Goal: Register for event/course

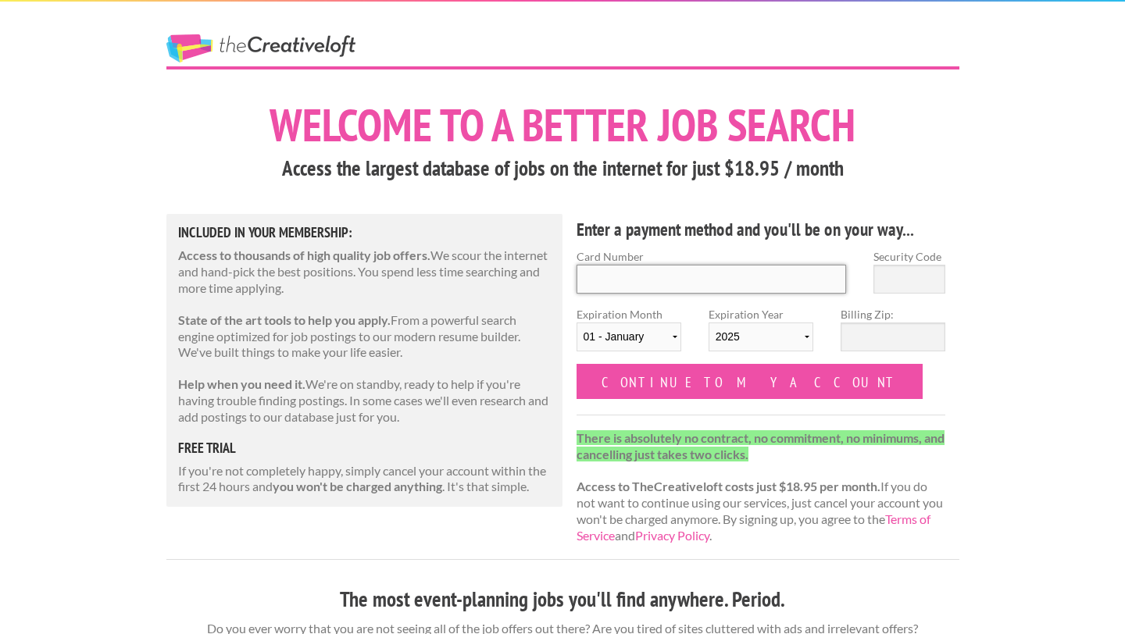
click at [636, 289] on input "Card Number" at bounding box center [712, 279] width 270 height 29
drag, startPoint x: 444, startPoint y: 160, endPoint x: 673, endPoint y: 167, distance: 229.0
click at [674, 167] on h3 "Access the largest database of jobs on the internet for just $18.95 / month" at bounding box center [562, 169] width 793 height 30
click at [705, 278] on input "Card Number" at bounding box center [712, 279] width 270 height 29
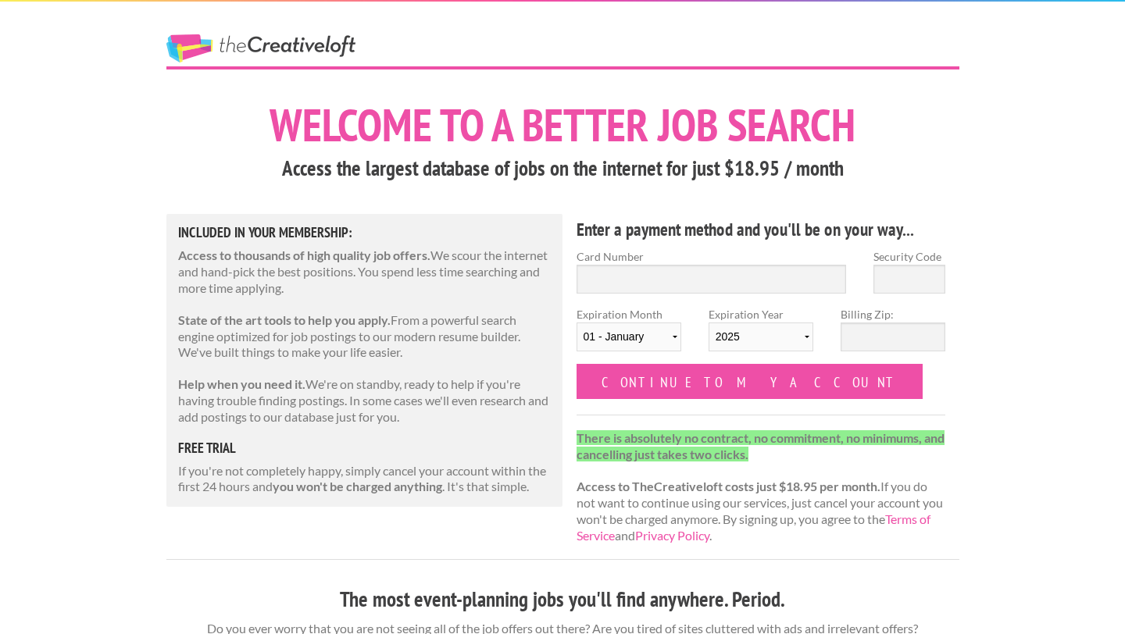
click at [699, 215] on div "Enter a payment method and you'll be on your way... Card Number Security Code E…" at bounding box center [761, 386] width 397 height 345
